Goal: Navigation & Orientation: Find specific page/section

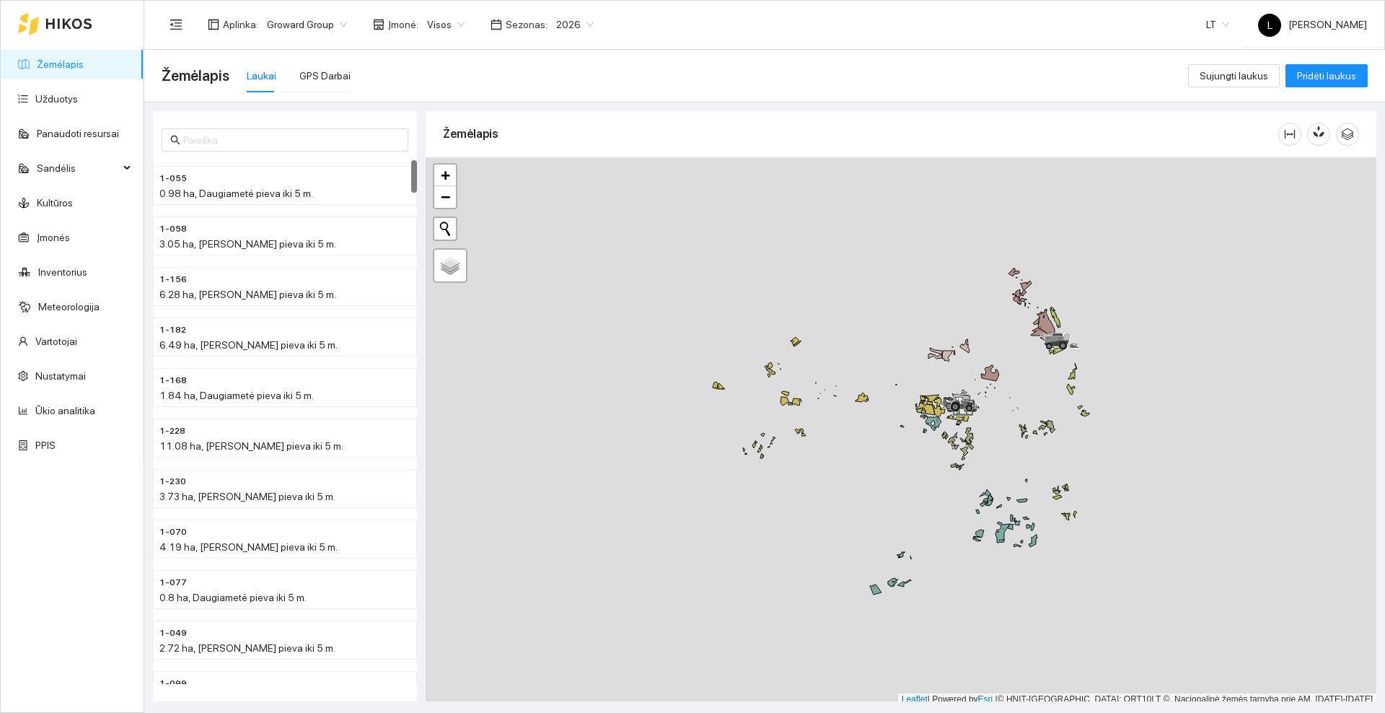
scroll to position [4, 0]
drag, startPoint x: 886, startPoint y: 268, endPoint x: 873, endPoint y: 265, distance: 13.5
click at [873, 265] on div at bounding box center [901, 427] width 951 height 548
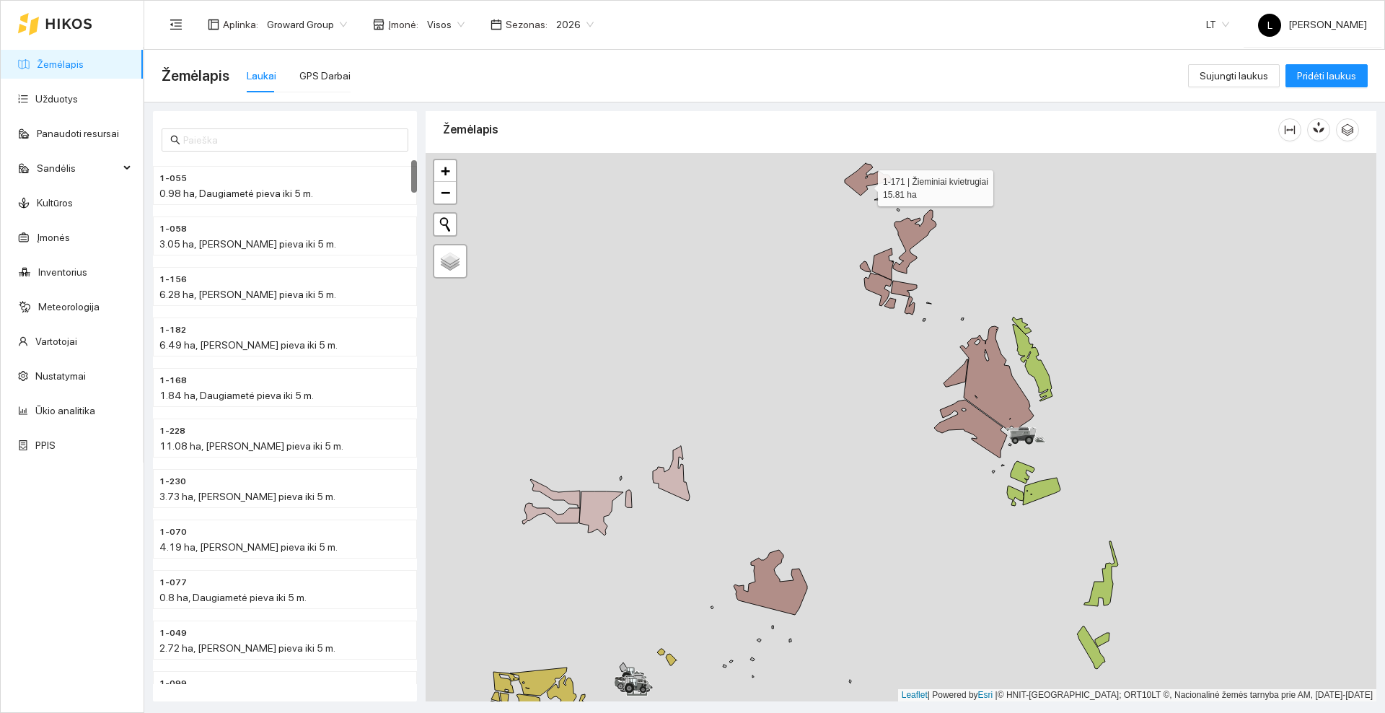
click at [865, 185] on icon at bounding box center [868, 179] width 46 height 32
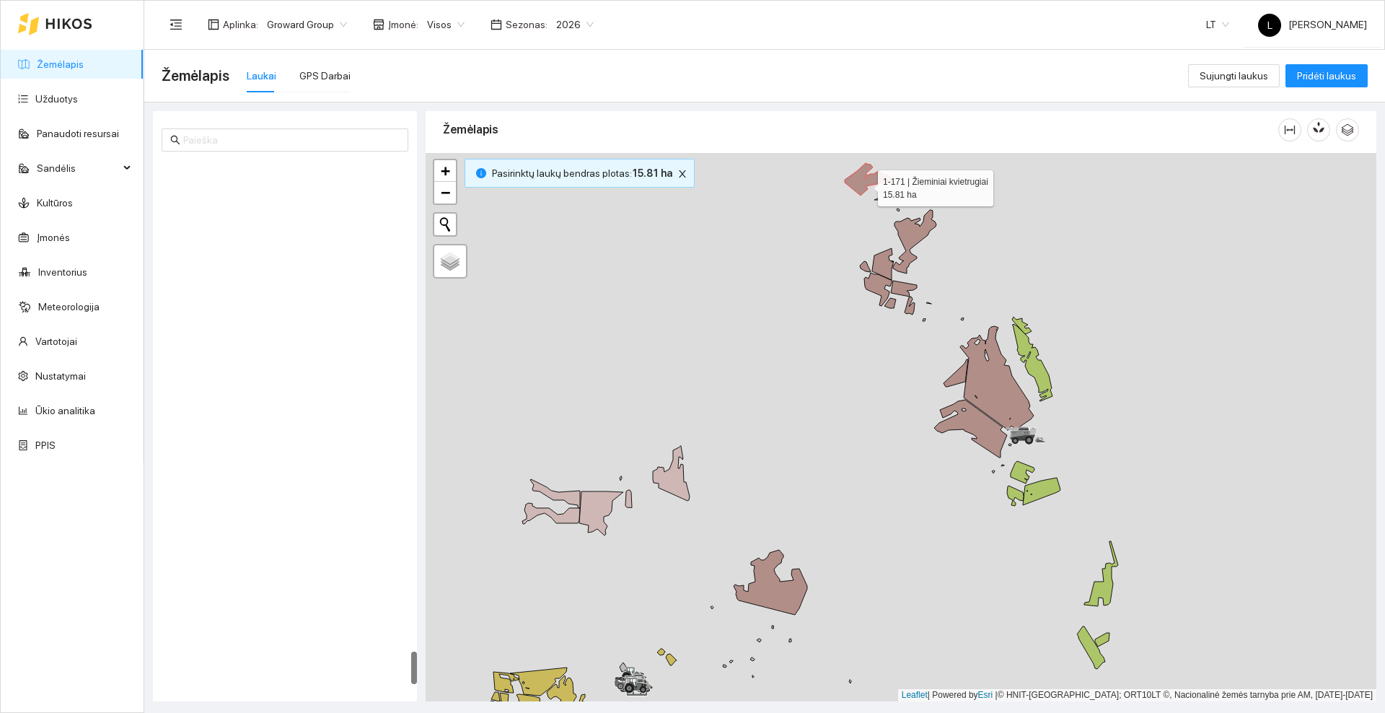
scroll to position [7789, 0]
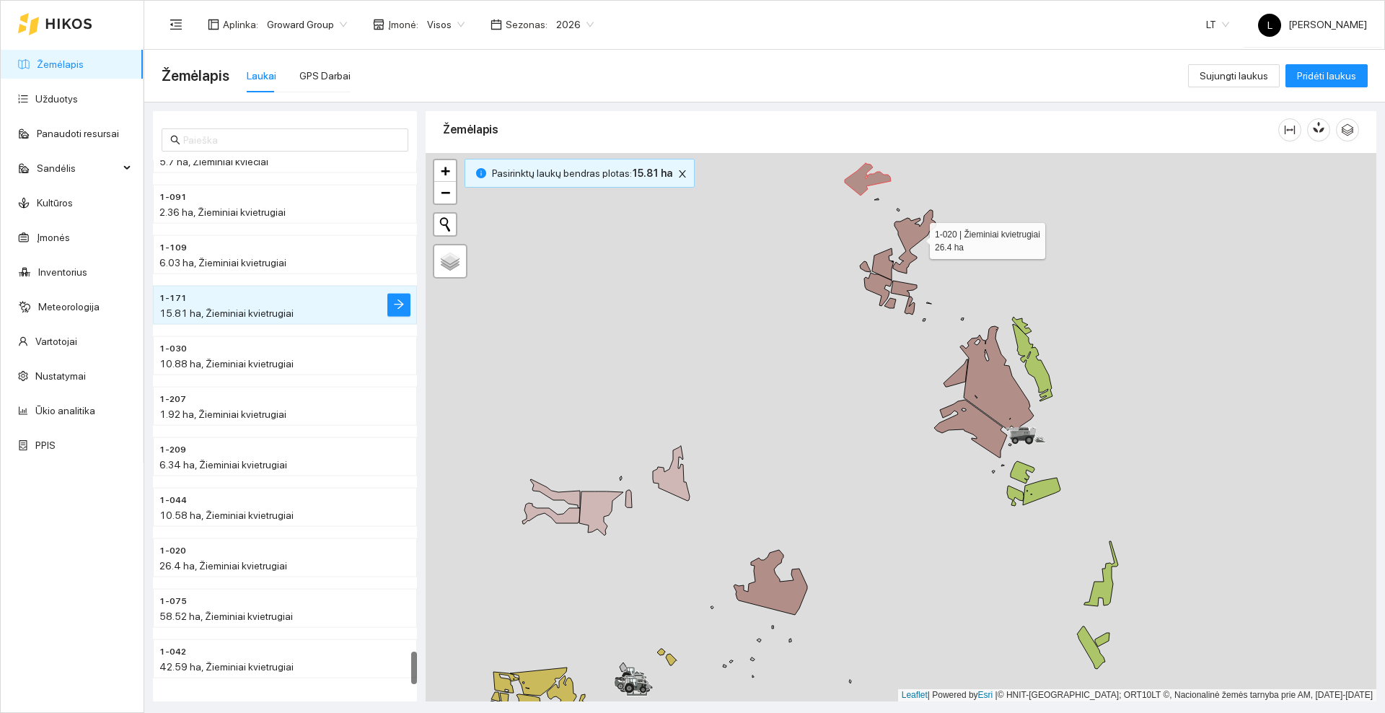
click at [917, 237] on icon at bounding box center [914, 241] width 43 height 63
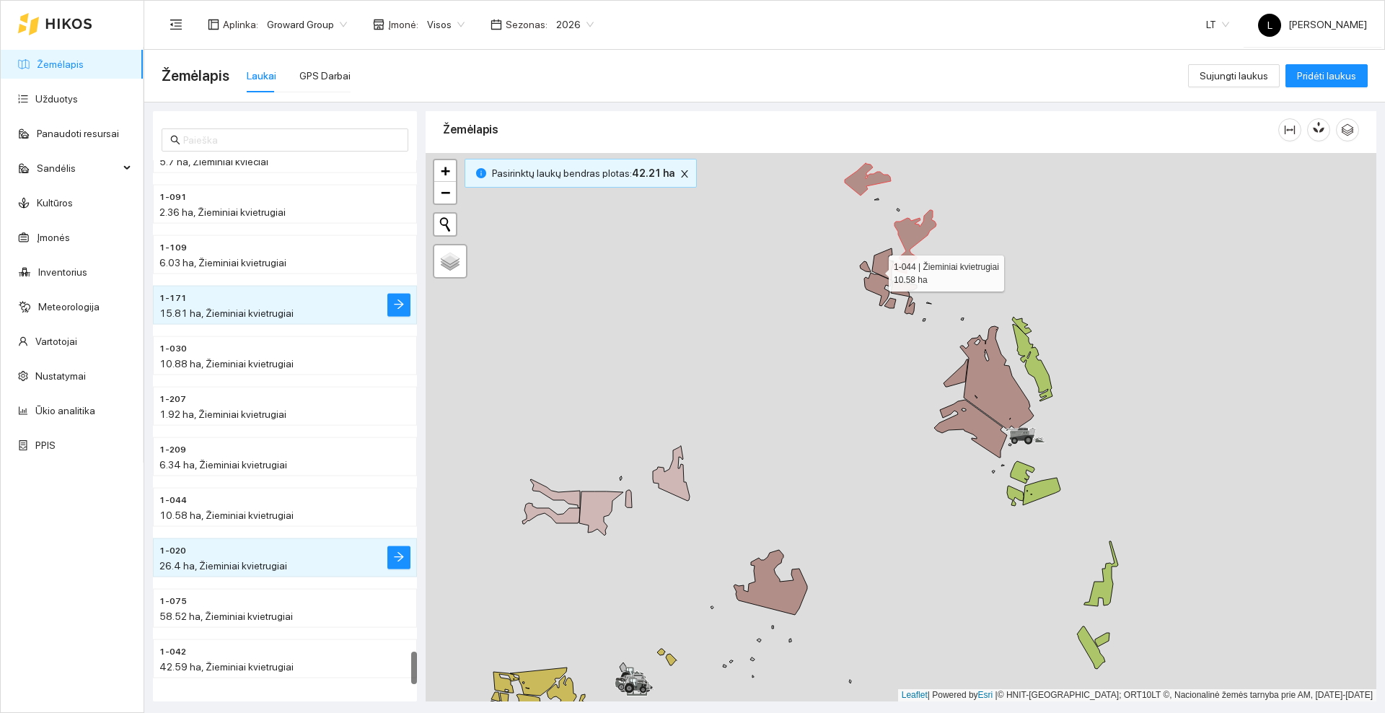
click at [876, 270] on icon at bounding box center [883, 264] width 22 height 32
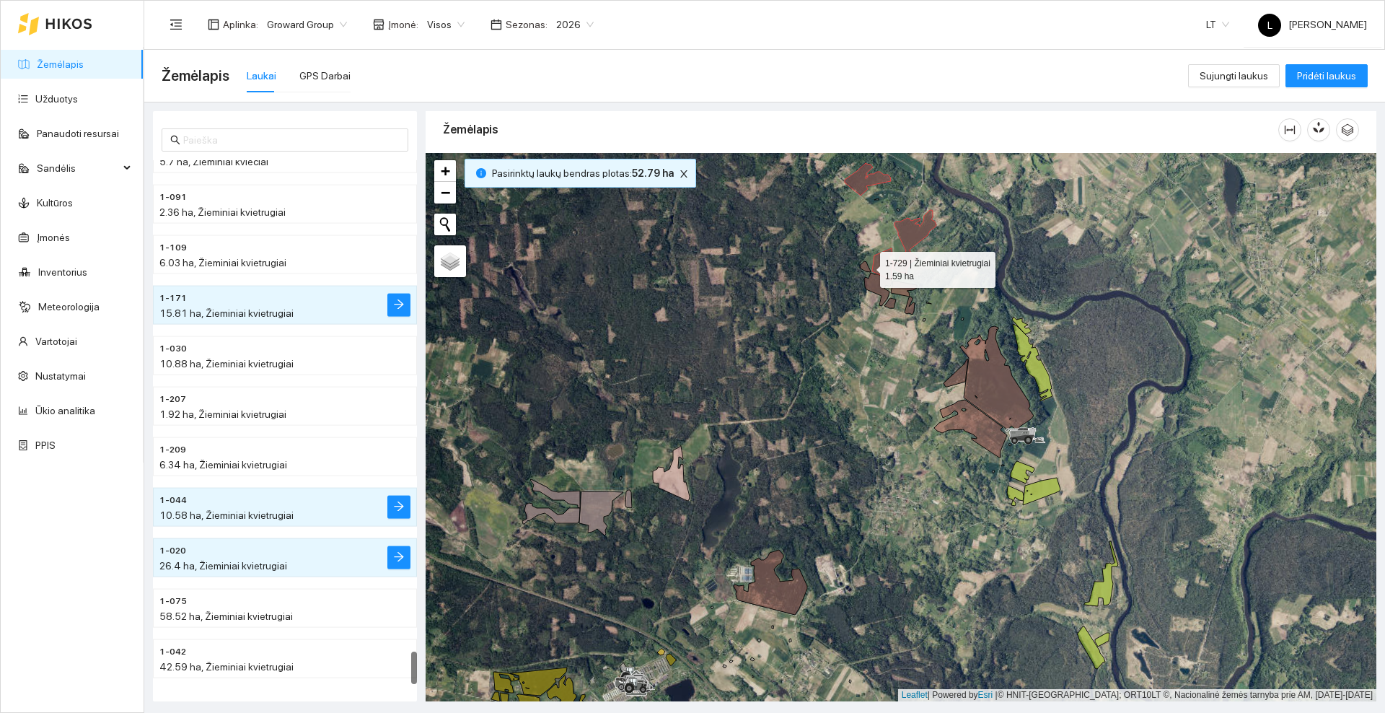
click at [867, 266] on icon at bounding box center [865, 266] width 11 height 11
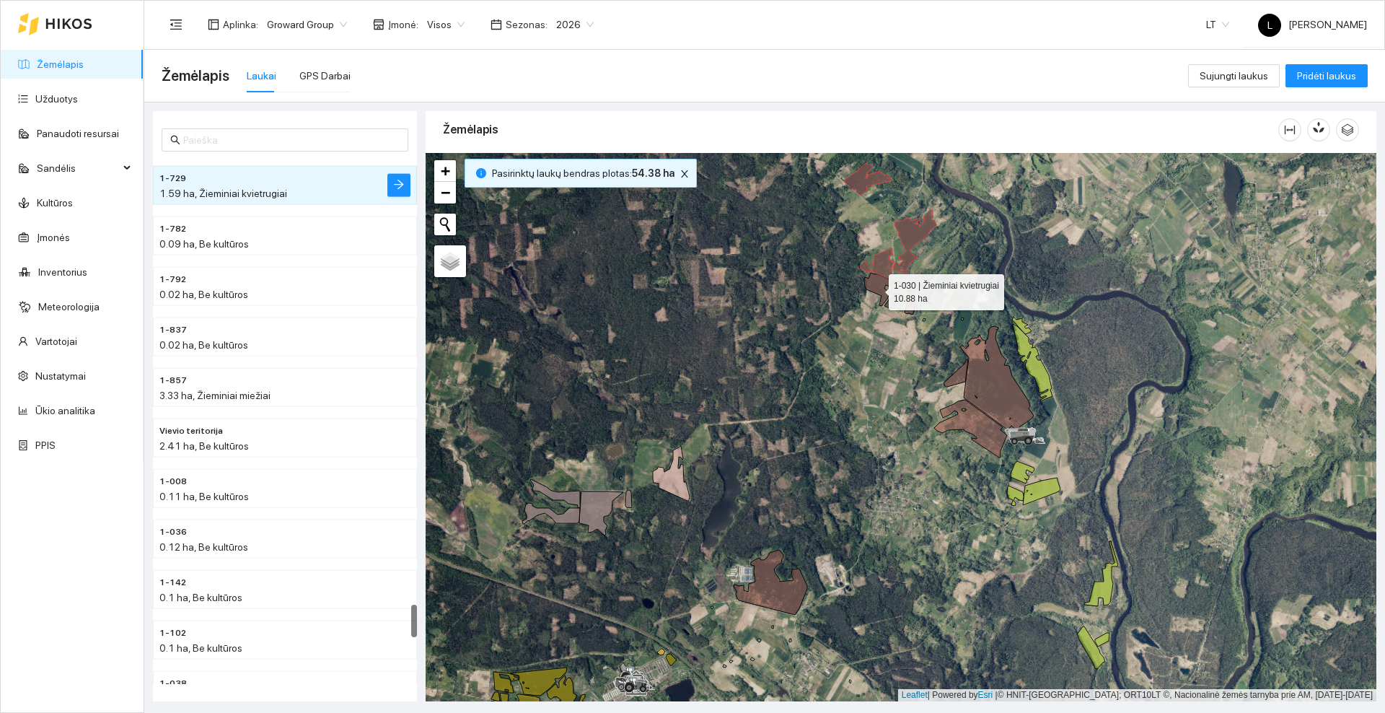
click at [876, 289] on icon at bounding box center [878, 289] width 28 height 33
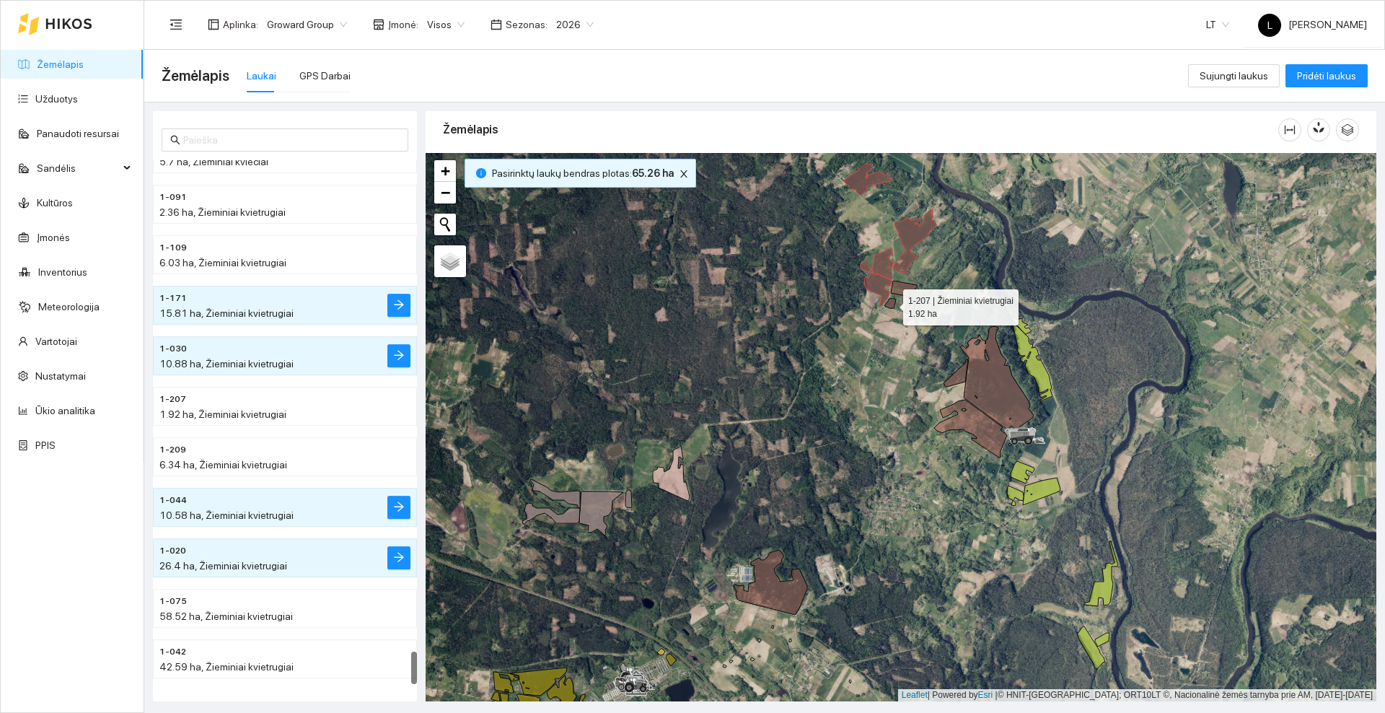
click at [893, 305] on icon at bounding box center [891, 303] width 12 height 10
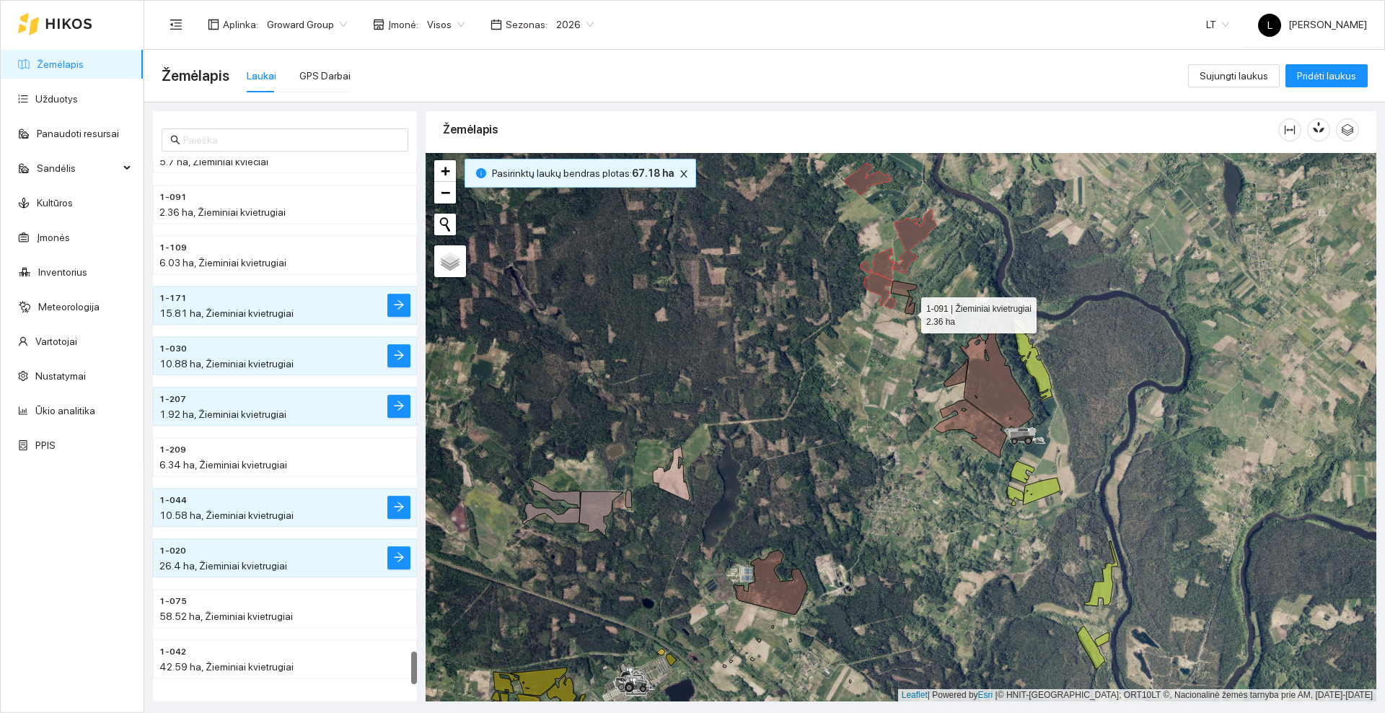
click at [908, 312] on icon at bounding box center [910, 306] width 10 height 18
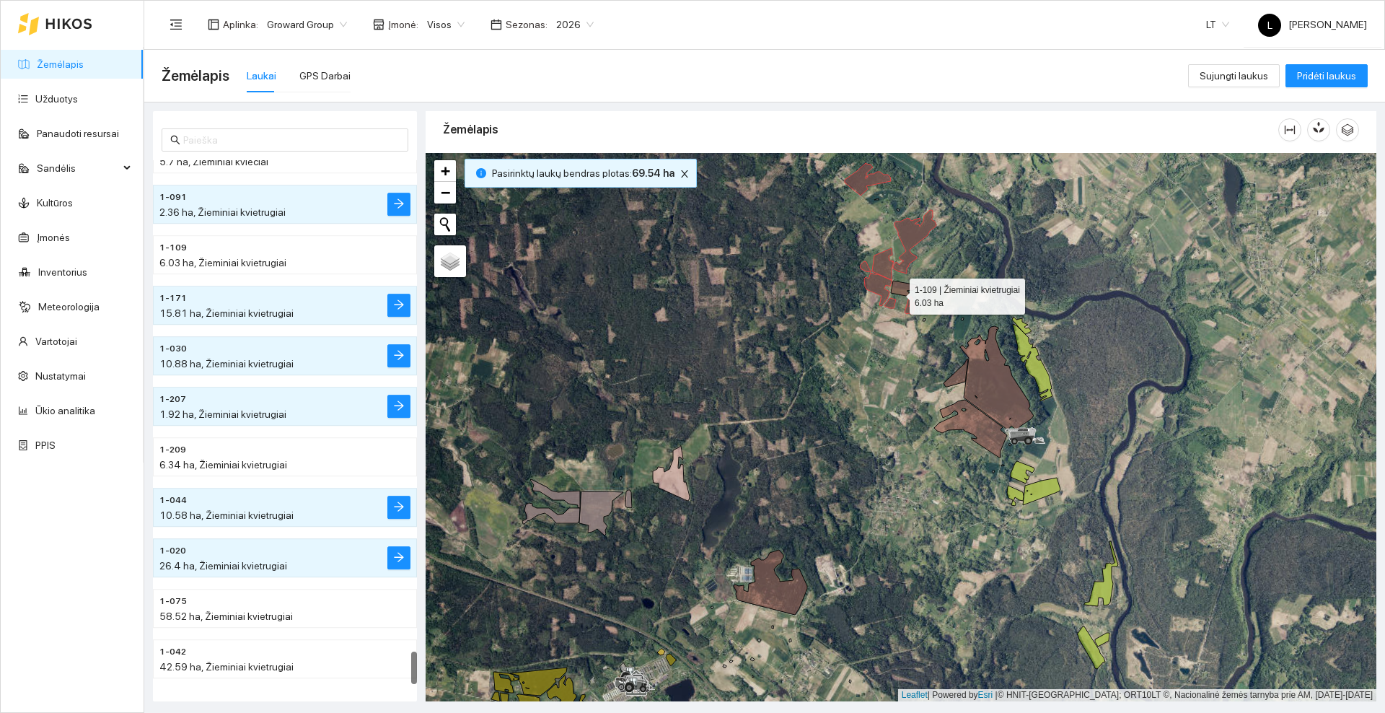
click at [897, 293] on icon at bounding box center [904, 289] width 26 height 16
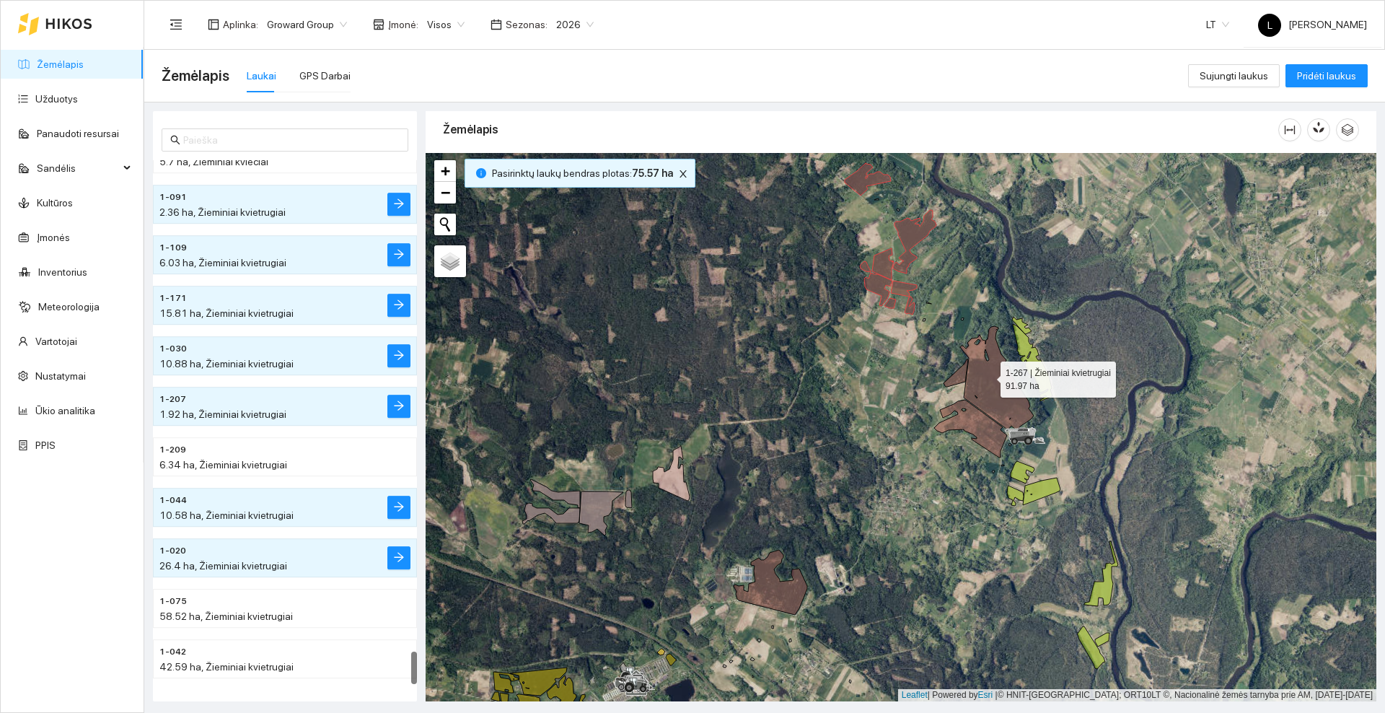
click at [988, 376] on icon at bounding box center [997, 378] width 74 height 104
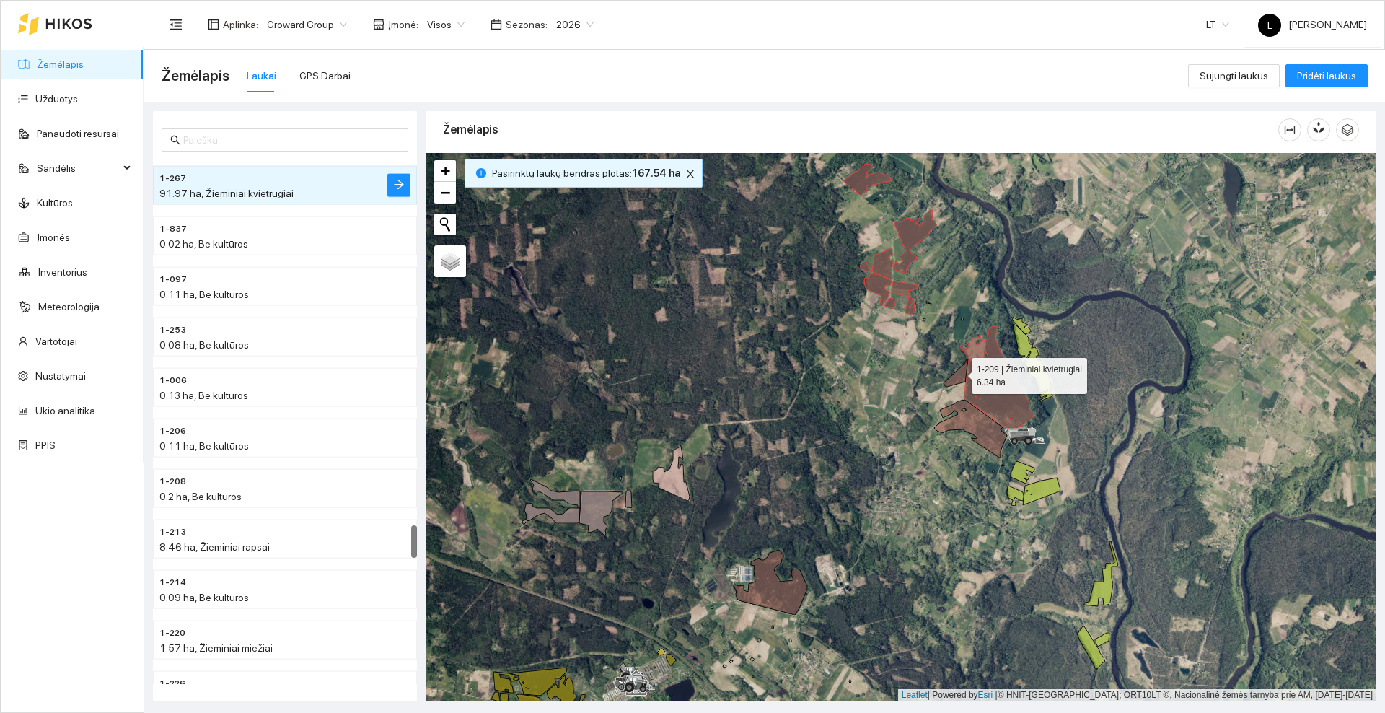
click at [959, 372] on icon at bounding box center [956, 372] width 25 height 27
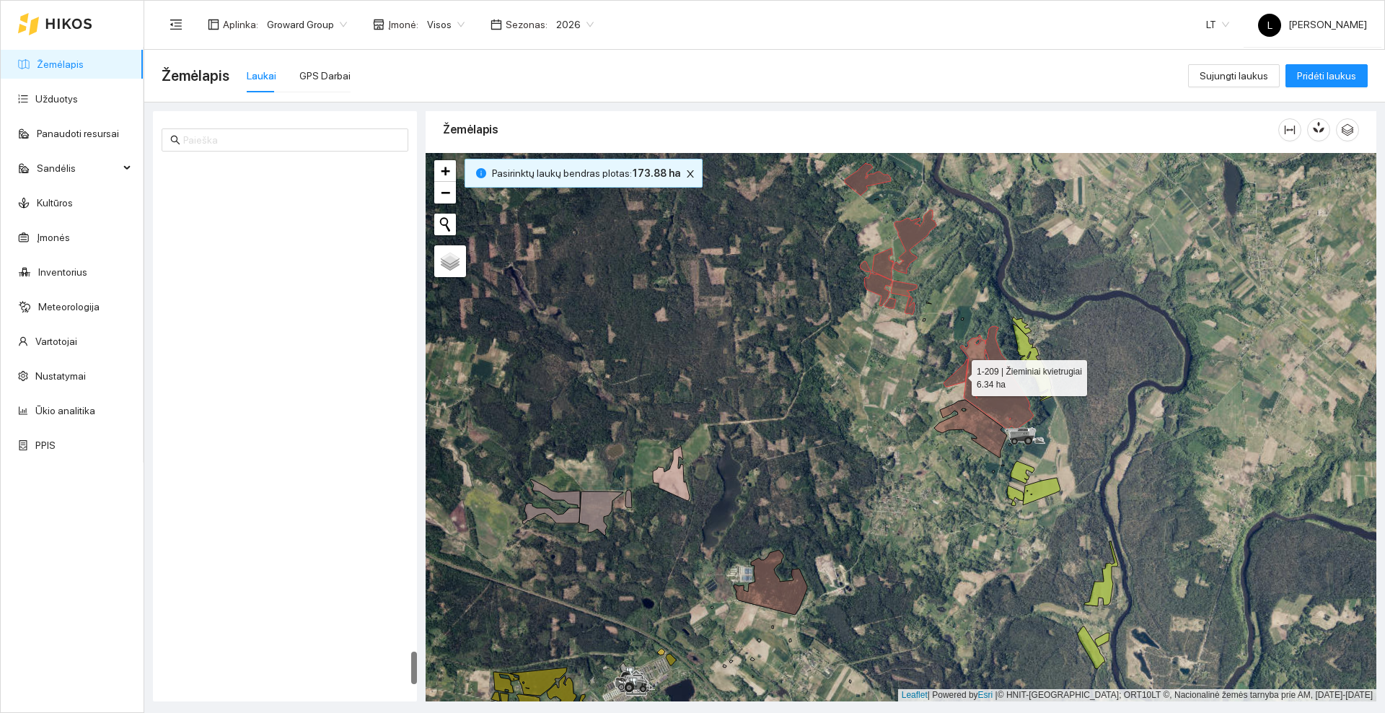
scroll to position [7793, 0]
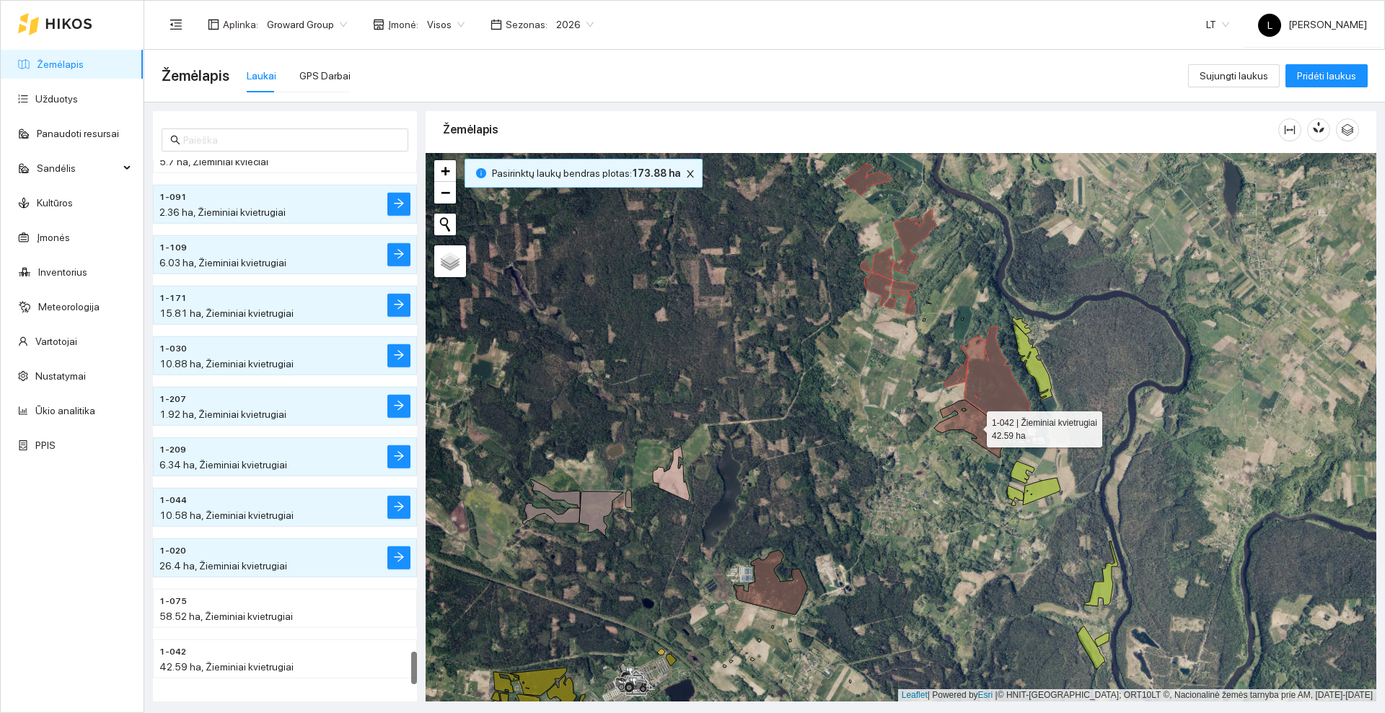
click at [970, 426] on icon at bounding box center [970, 429] width 73 height 58
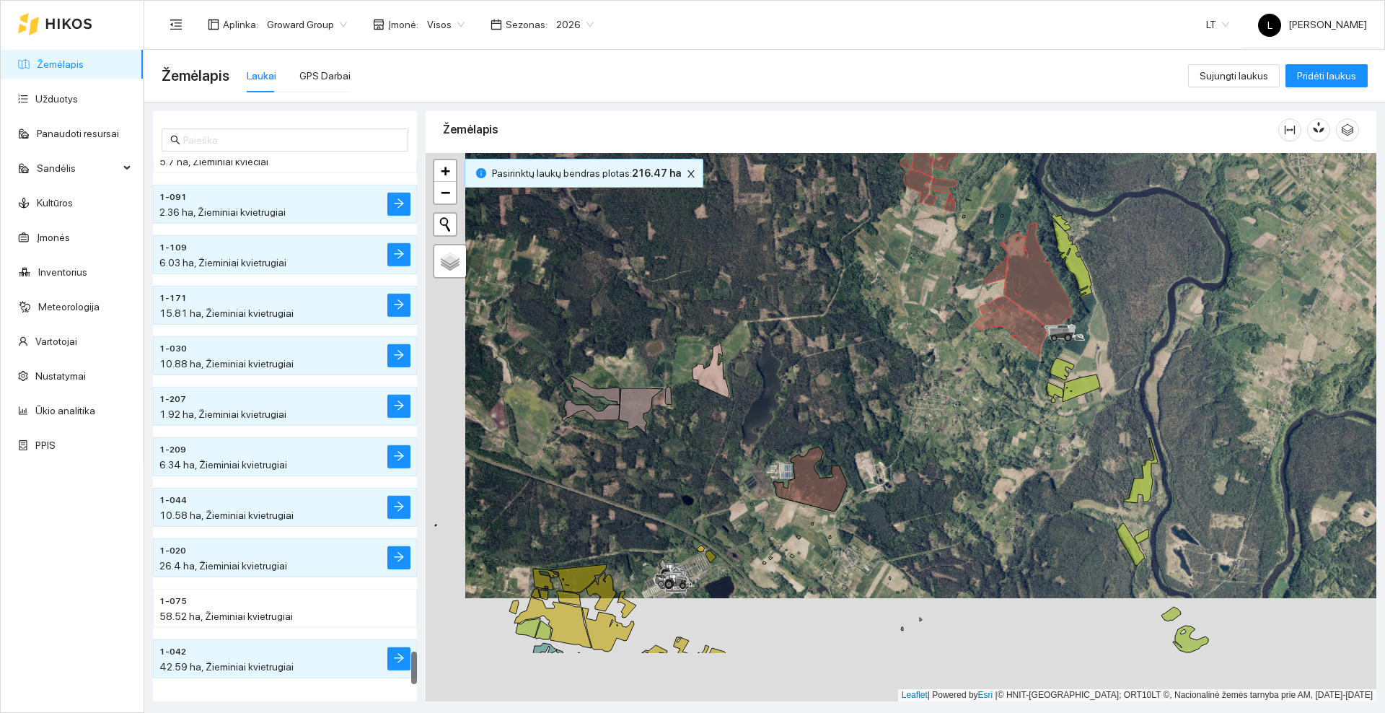
drag, startPoint x: 838, startPoint y: 536, endPoint x: 887, endPoint y: 372, distance: 171.0
click at [912, 351] on div at bounding box center [901, 427] width 951 height 548
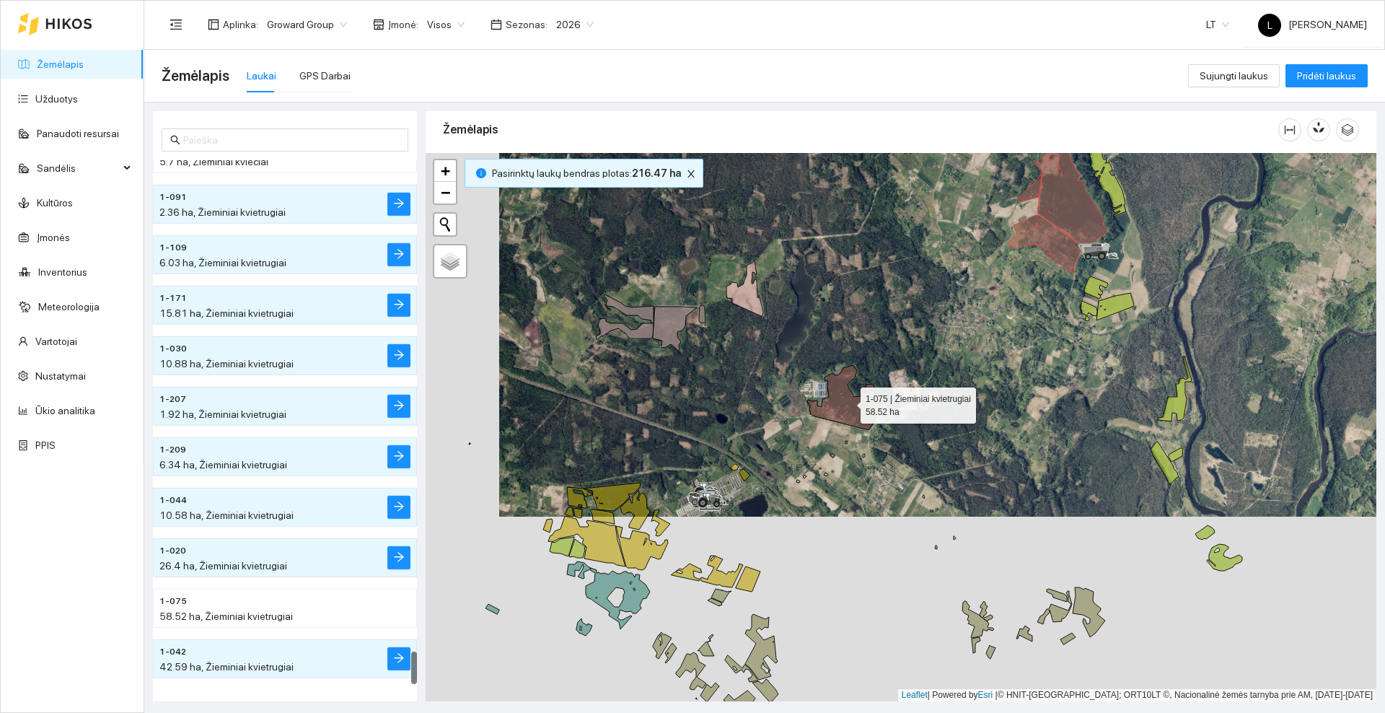
click at [839, 416] on icon at bounding box center [844, 397] width 74 height 65
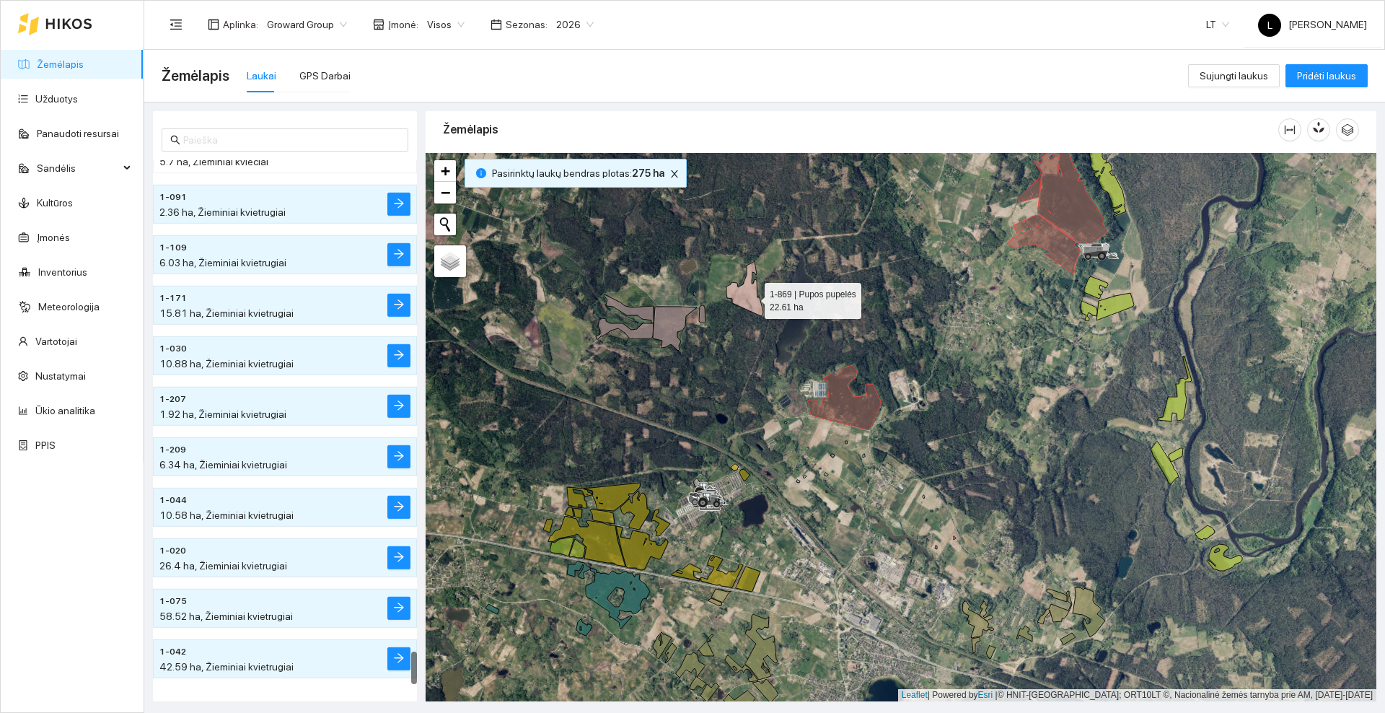
click at [752, 297] on icon at bounding box center [745, 288] width 37 height 55
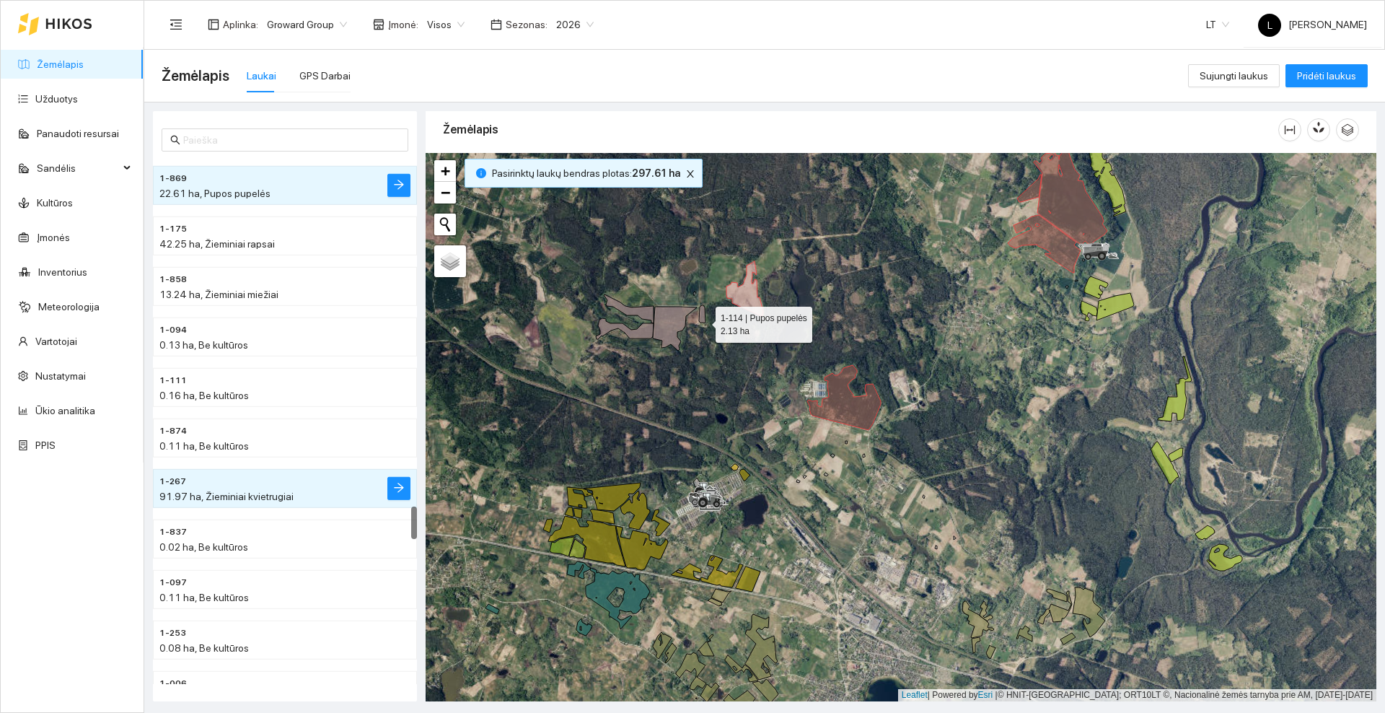
click at [703, 321] on icon at bounding box center [702, 313] width 6 height 17
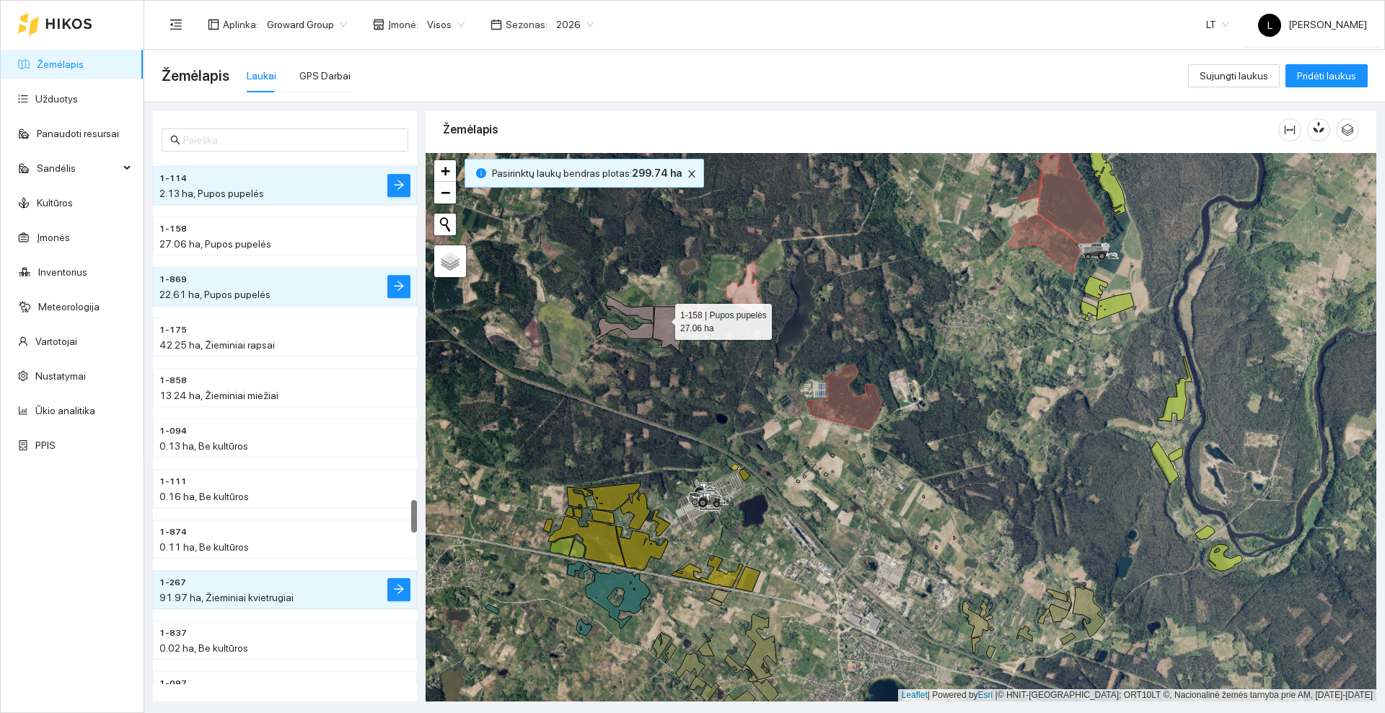
click at [662, 318] on icon at bounding box center [675, 329] width 44 height 44
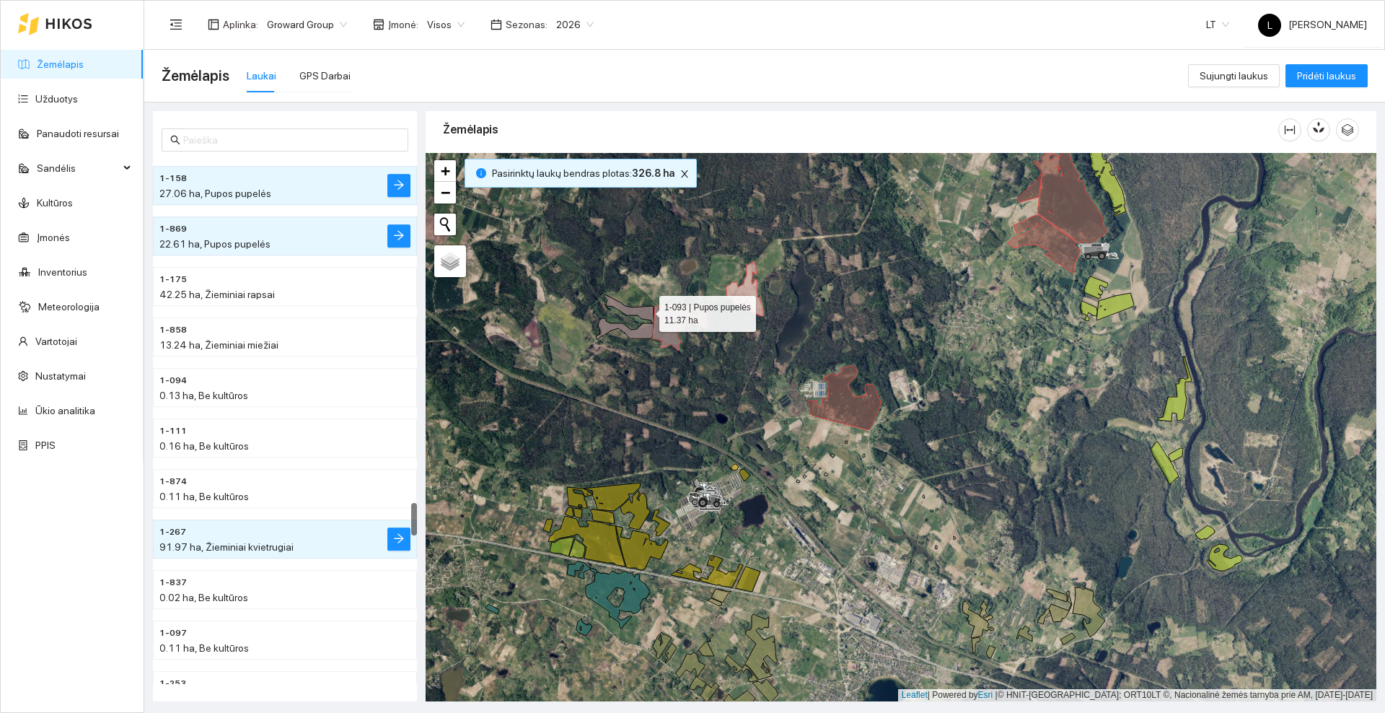
click at [646, 310] on icon at bounding box center [629, 308] width 50 height 29
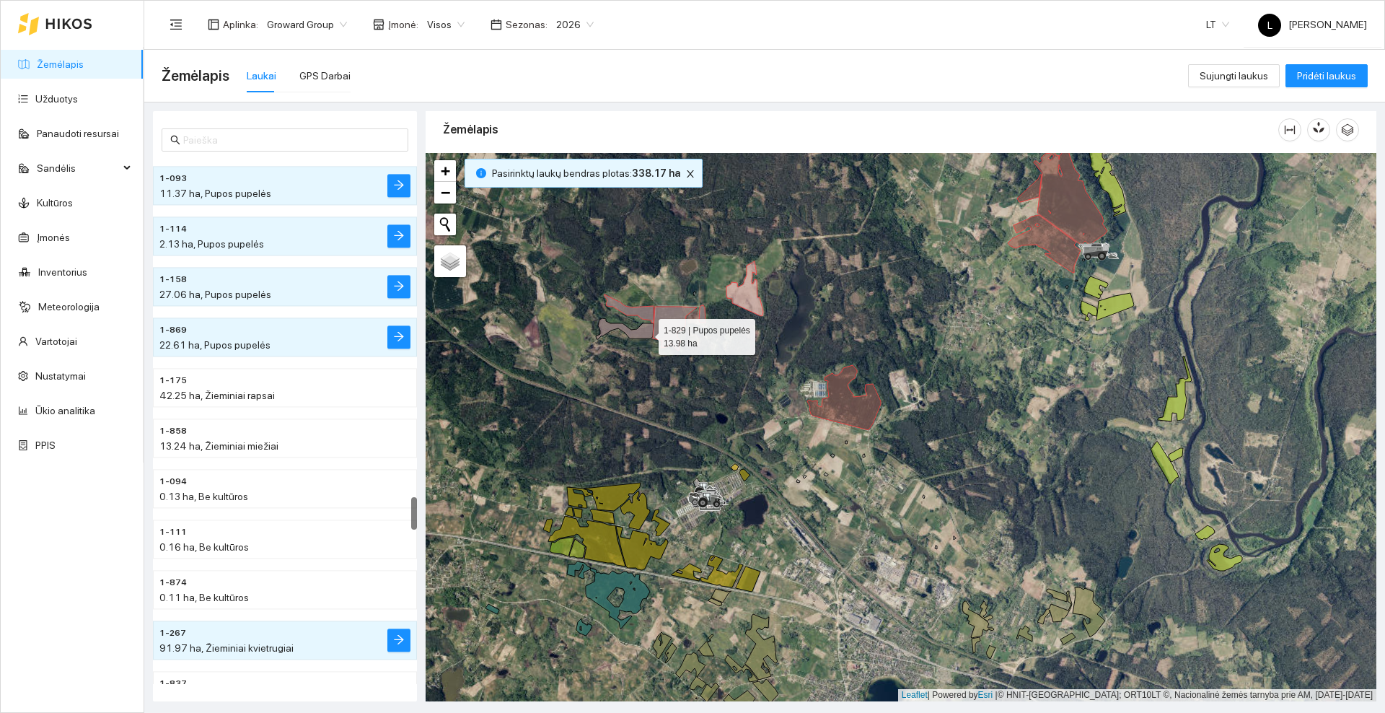
click at [646, 333] on icon at bounding box center [625, 328] width 58 height 21
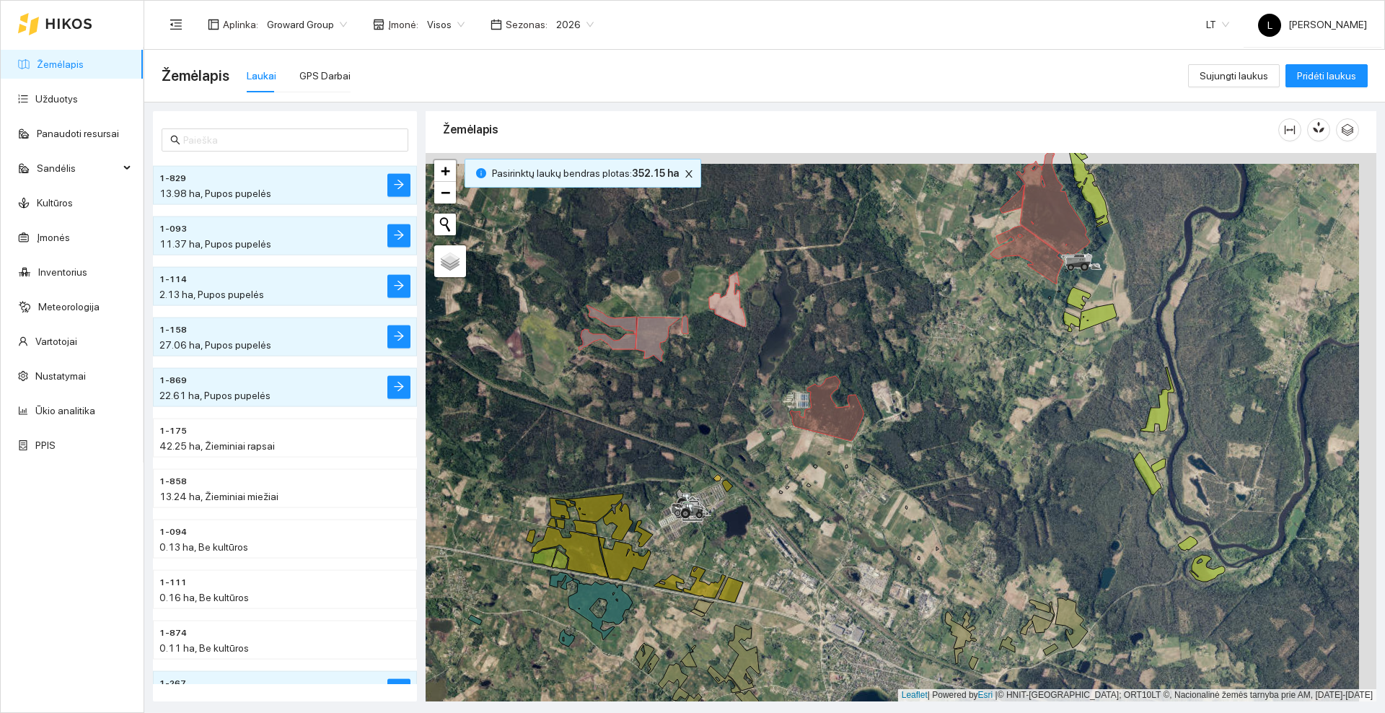
drag, startPoint x: 919, startPoint y: 216, endPoint x: 793, endPoint y: 293, distance: 148.0
click at [793, 293] on div at bounding box center [901, 427] width 951 height 548
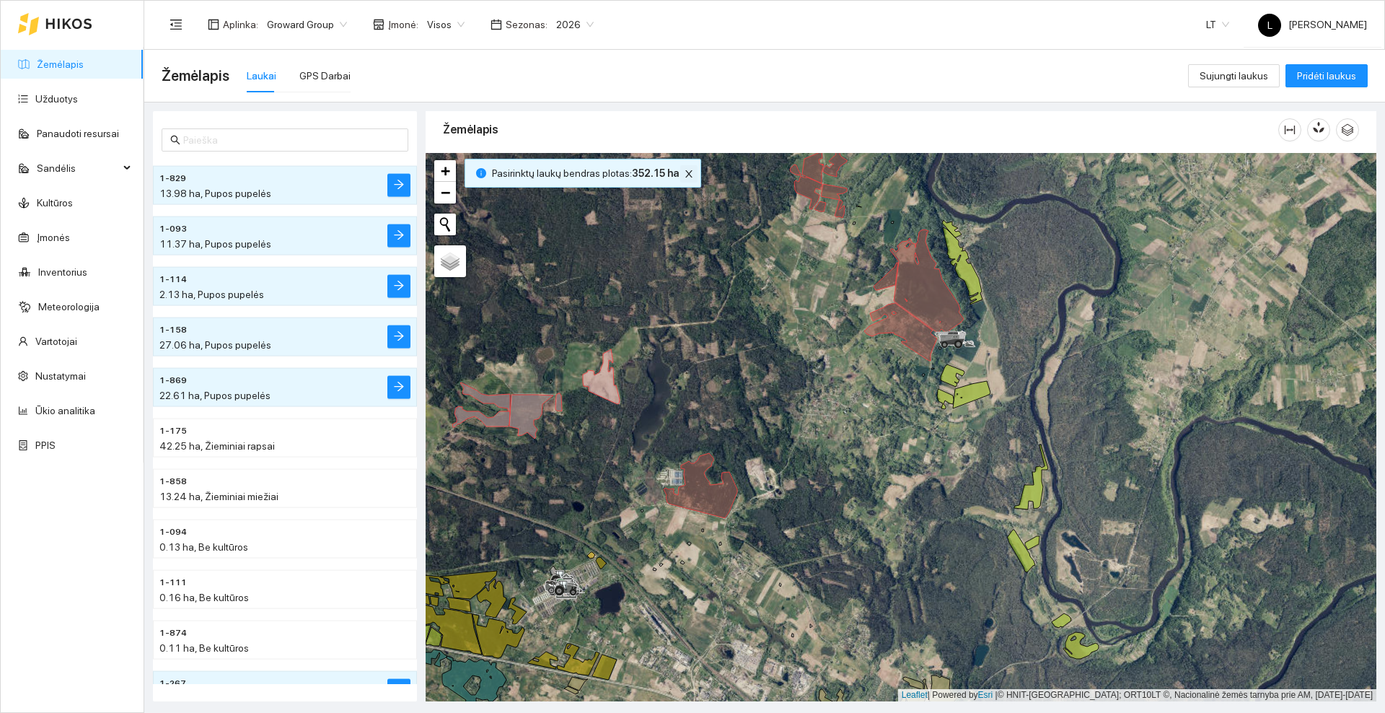
click at [685, 172] on icon "close" at bounding box center [688, 173] width 7 height 7
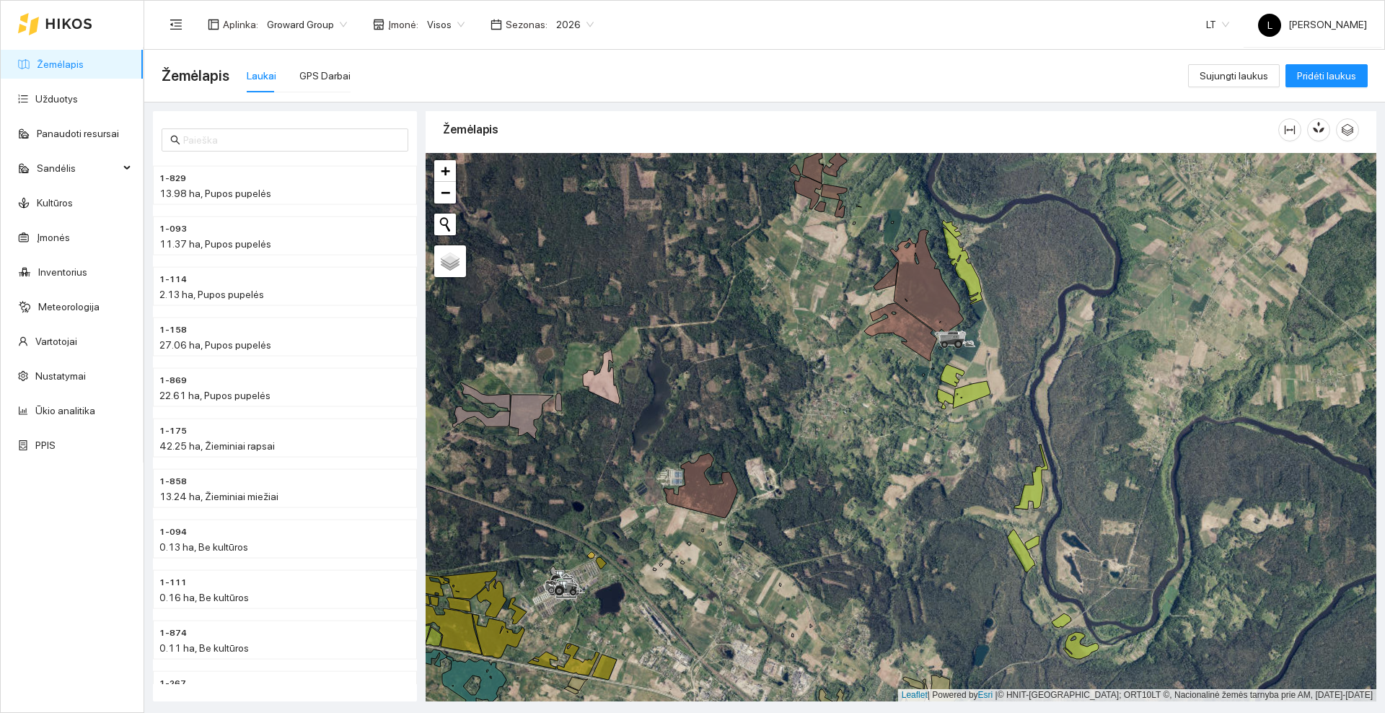
click at [55, 19] on icon at bounding box center [68, 24] width 47 height 12
